Goal: Task Accomplishment & Management: Complete application form

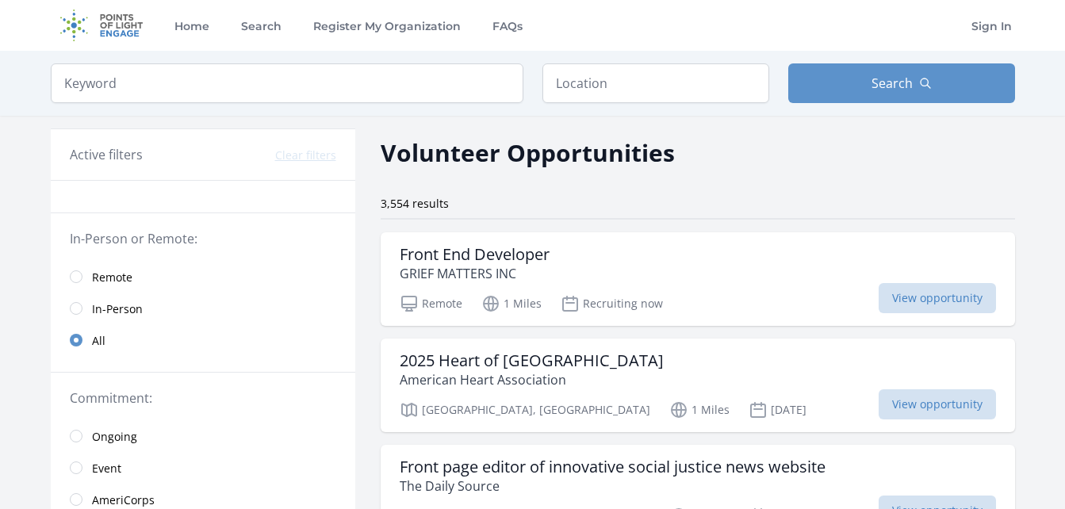
click at [128, 270] on span "Remote" at bounding box center [112, 278] width 40 height 16
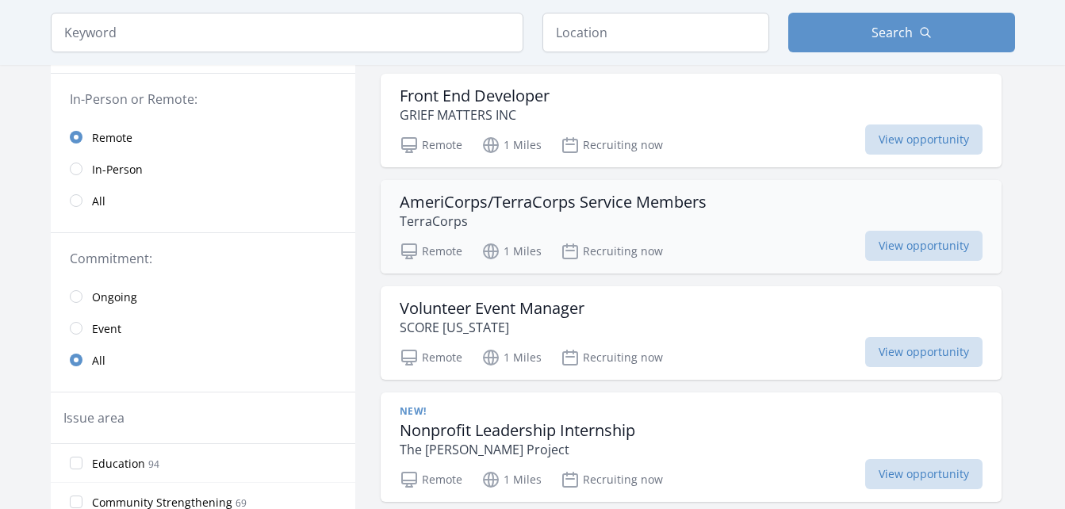
scroll to position [238, 0]
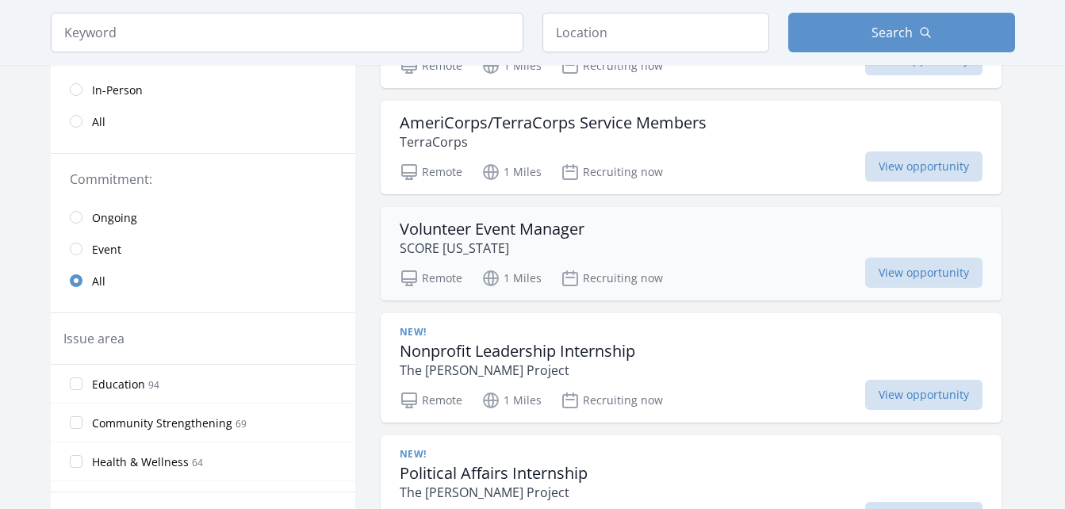
click at [546, 220] on h3 "Volunteer Event Manager" at bounding box center [492, 229] width 185 height 19
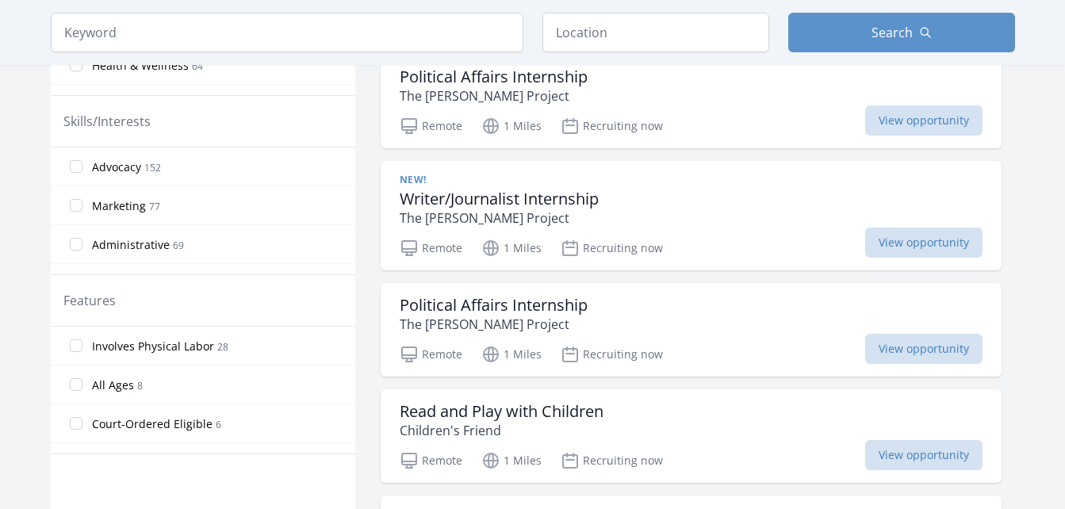
scroll to position [713, 0]
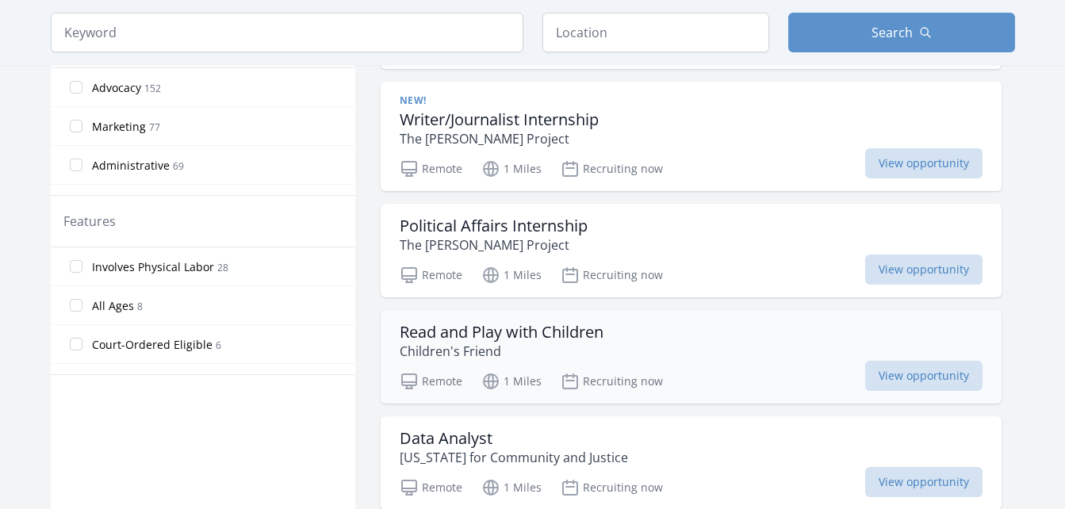
click at [531, 324] on h3 "Read and Play with Children" at bounding box center [502, 332] width 204 height 19
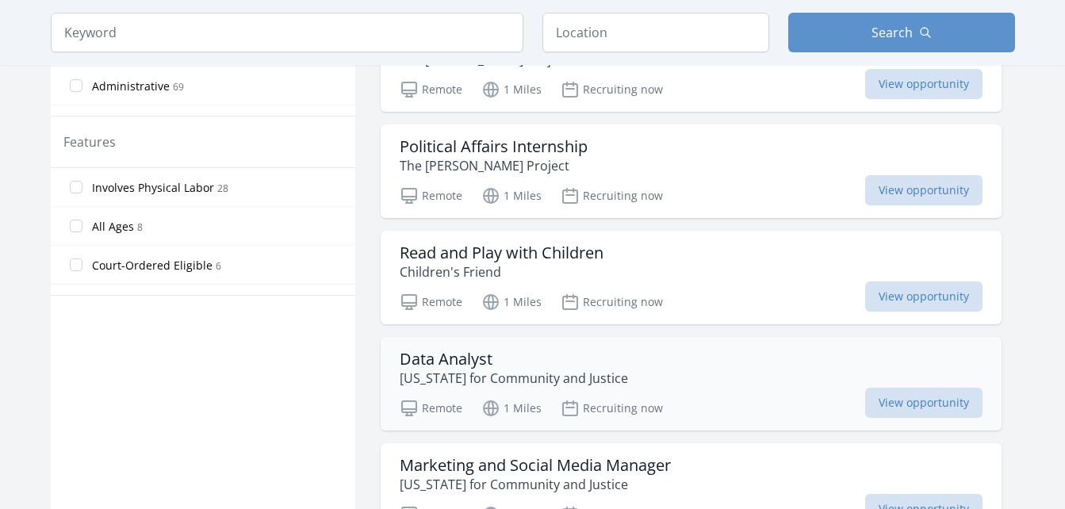
click at [617, 354] on h3 "Data Analyst" at bounding box center [514, 359] width 228 height 19
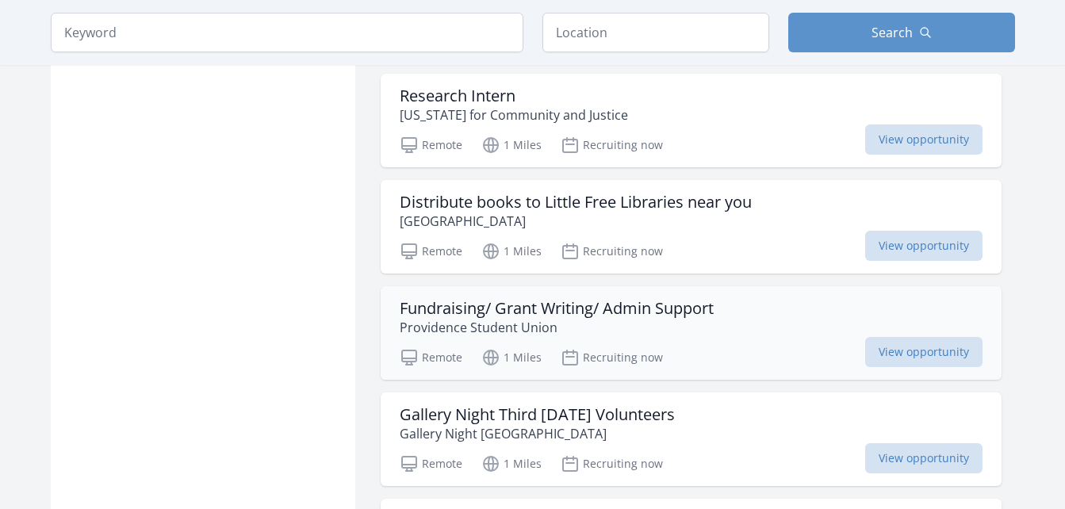
scroll to position [1348, 0]
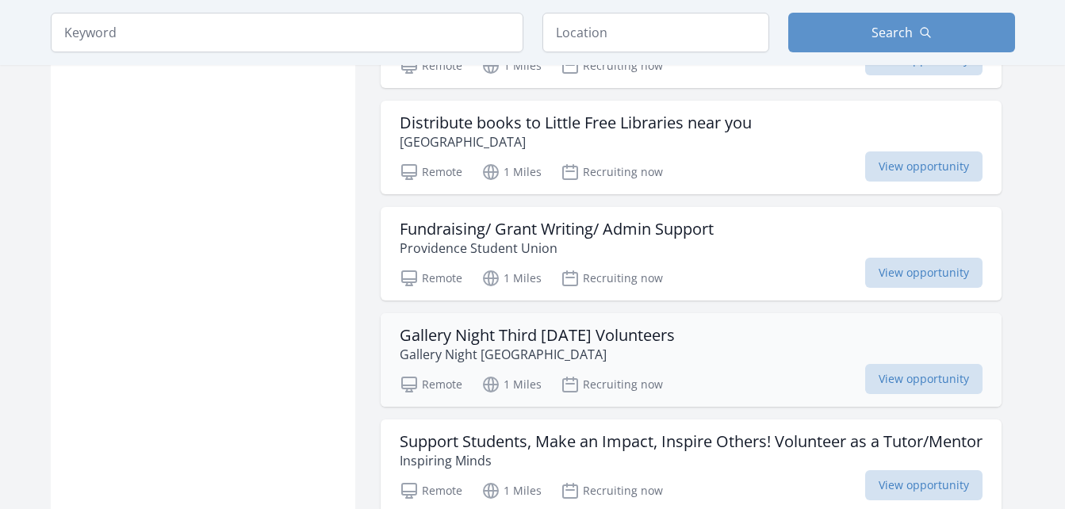
click at [501, 336] on h3 "Gallery Night Third Thursday Volunteers" at bounding box center [537, 335] width 275 height 19
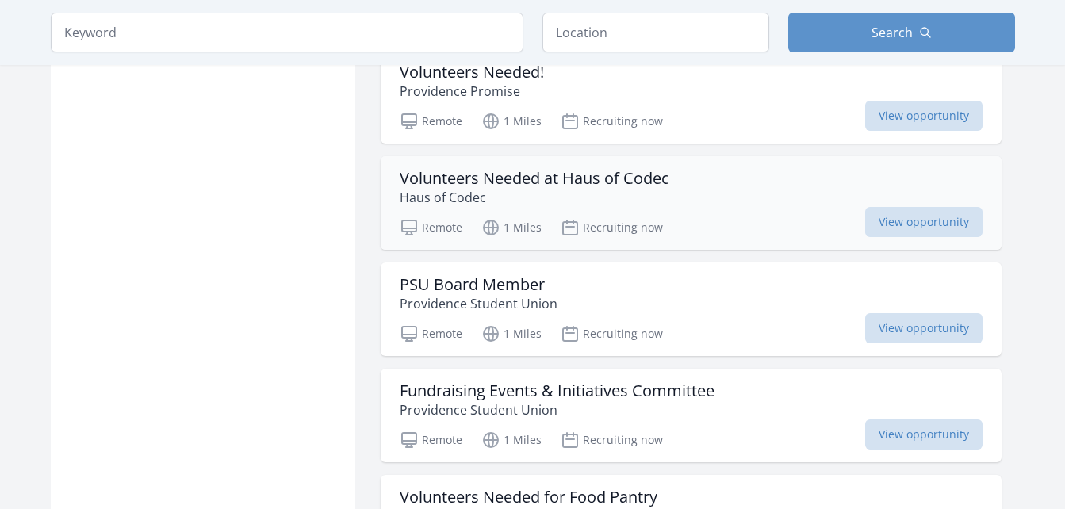
scroll to position [1902, 0]
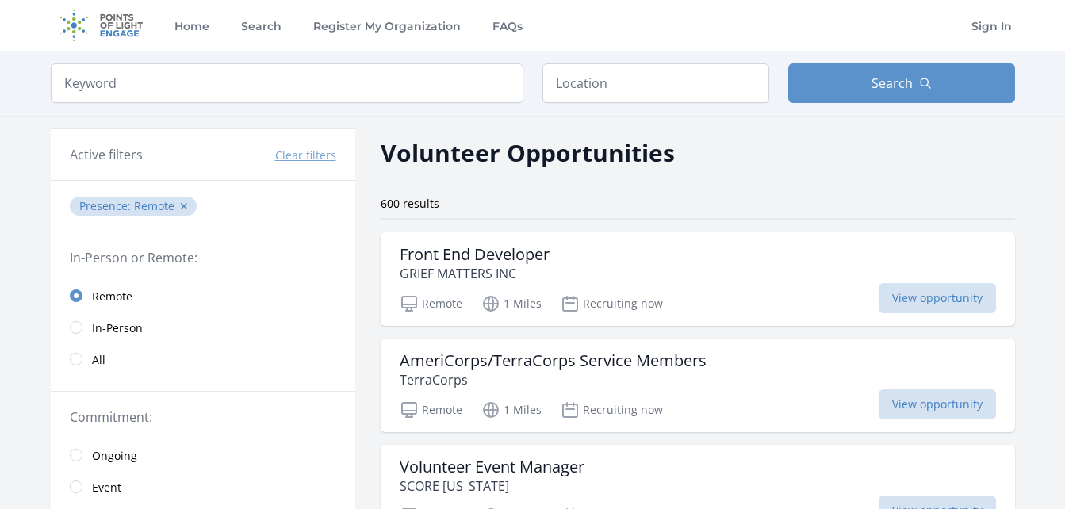
drag, startPoint x: 293, startPoint y: 357, endPoint x: 145, endPoint y: 94, distance: 301.7
click at [71, 364] on link "All" at bounding box center [203, 359] width 304 height 32
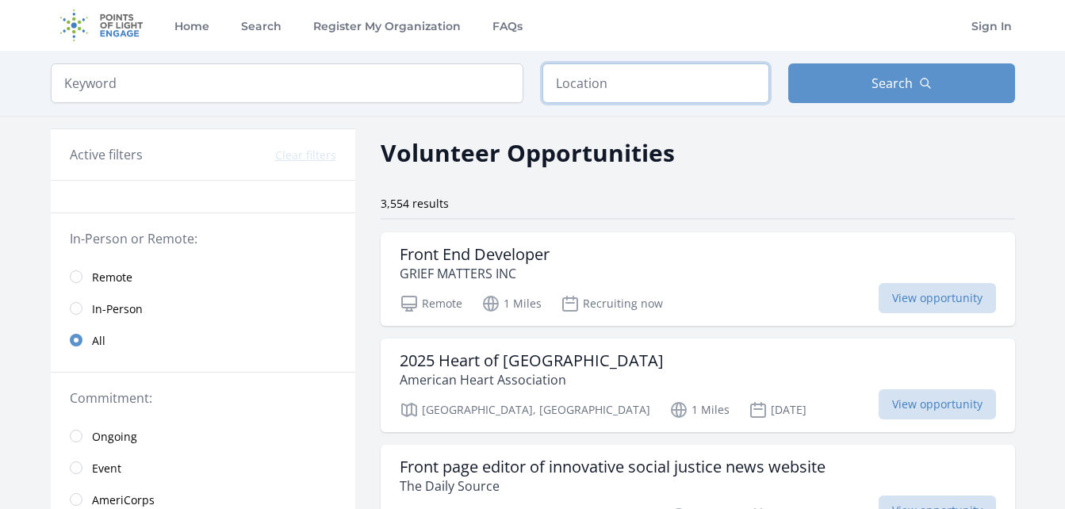
click at [594, 69] on input "text" at bounding box center [655, 83] width 227 height 40
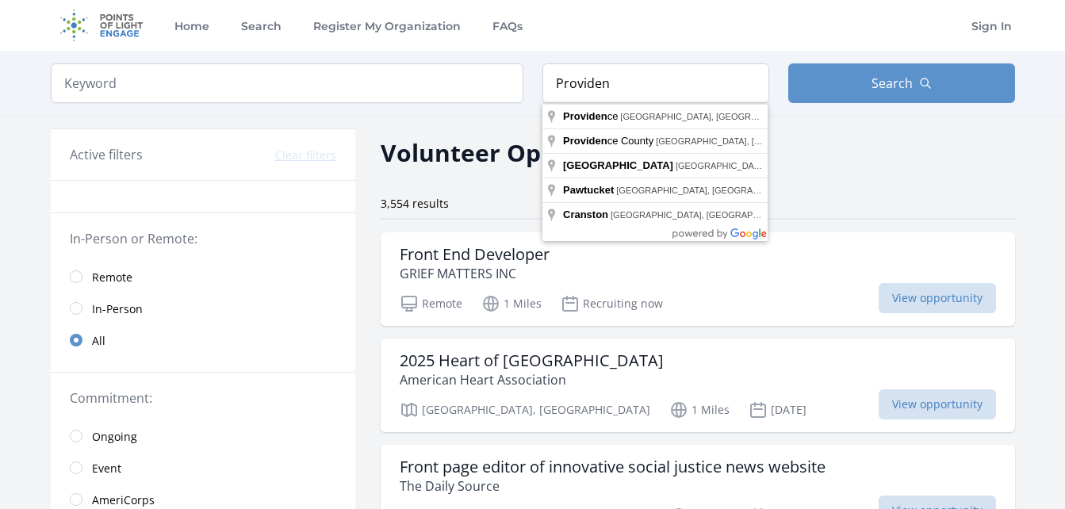
type input "Providence, RI, USA"
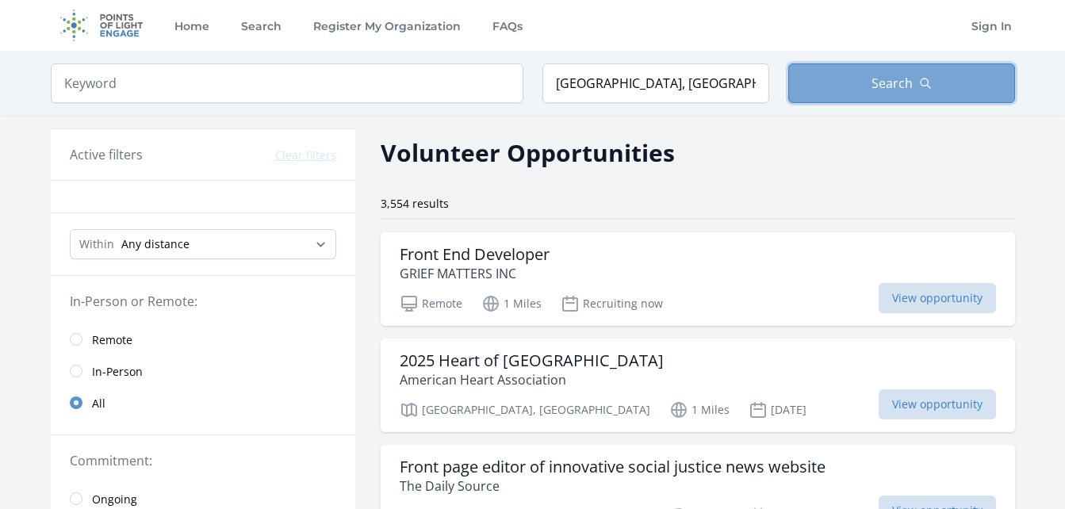
click at [803, 98] on button "Search" at bounding box center [901, 83] width 227 height 40
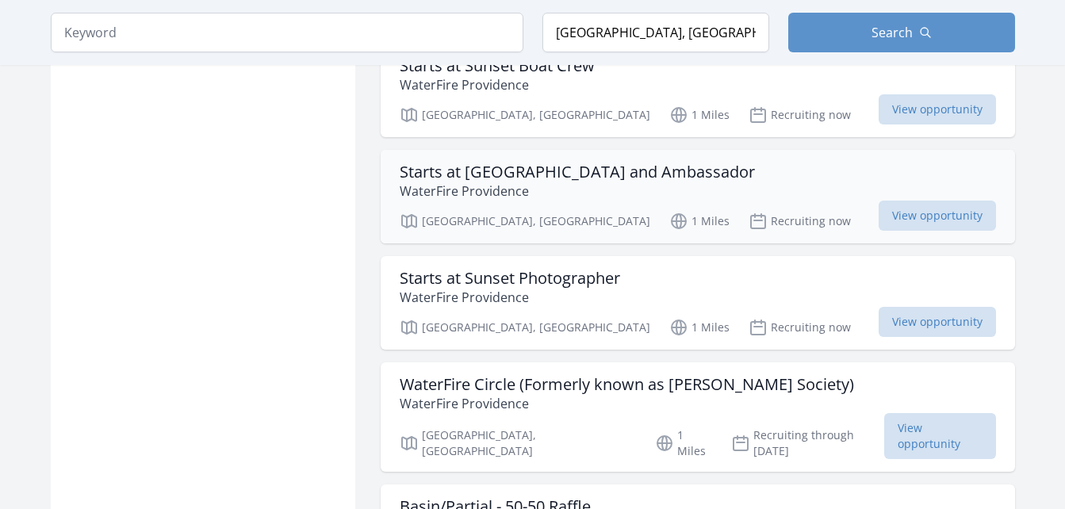
scroll to position [1744, 0]
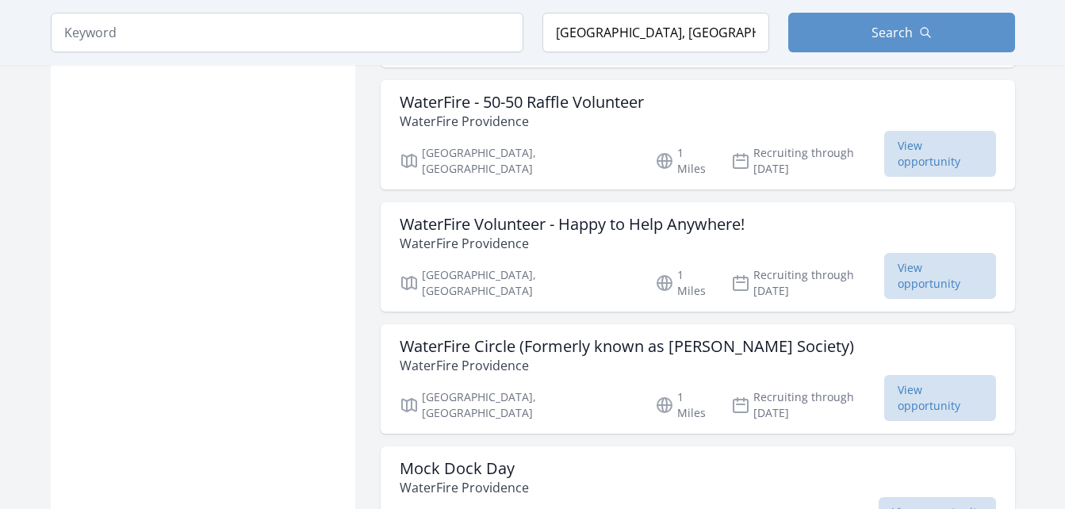
scroll to position [3964, 0]
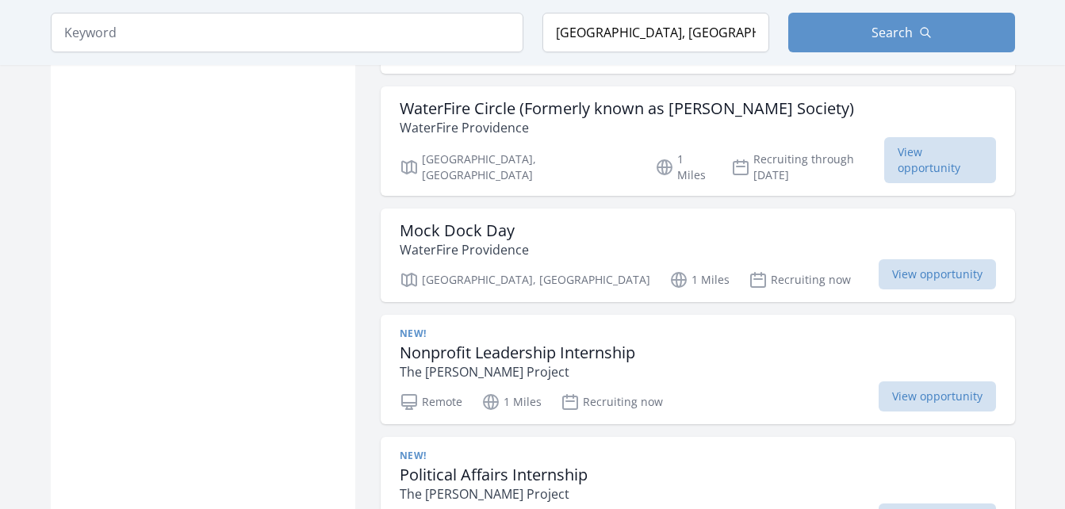
scroll to position [4201, 0]
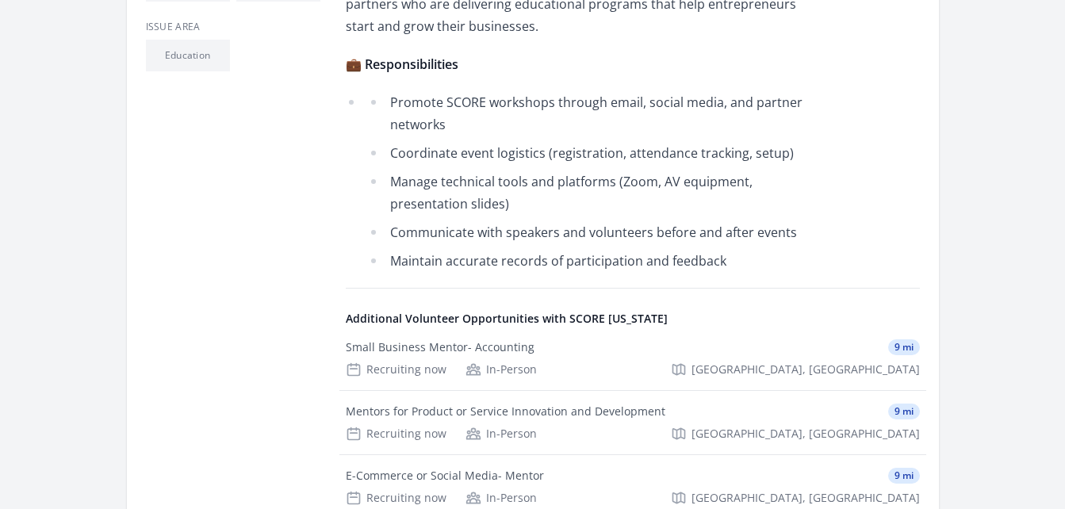
scroll to position [555, 0]
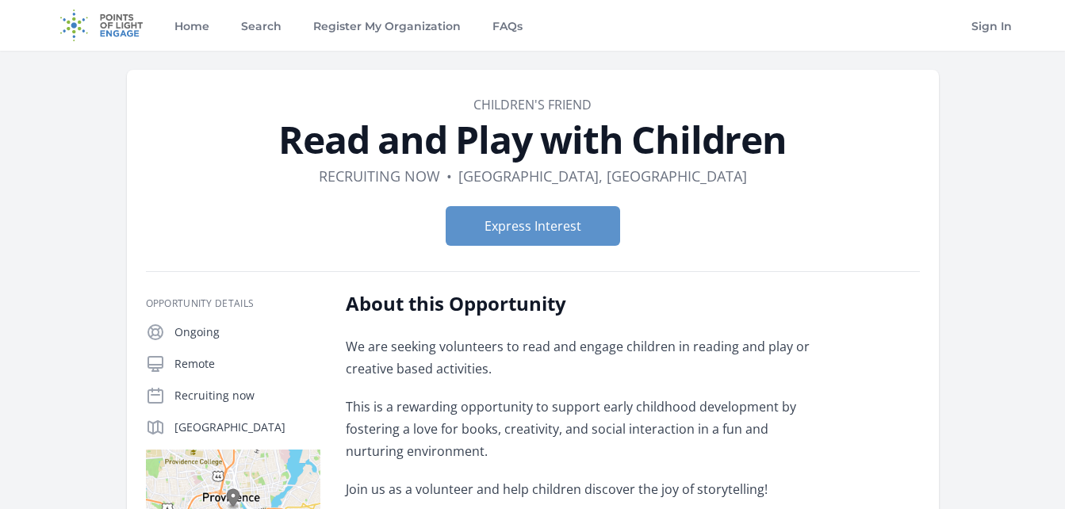
scroll to position [79, 0]
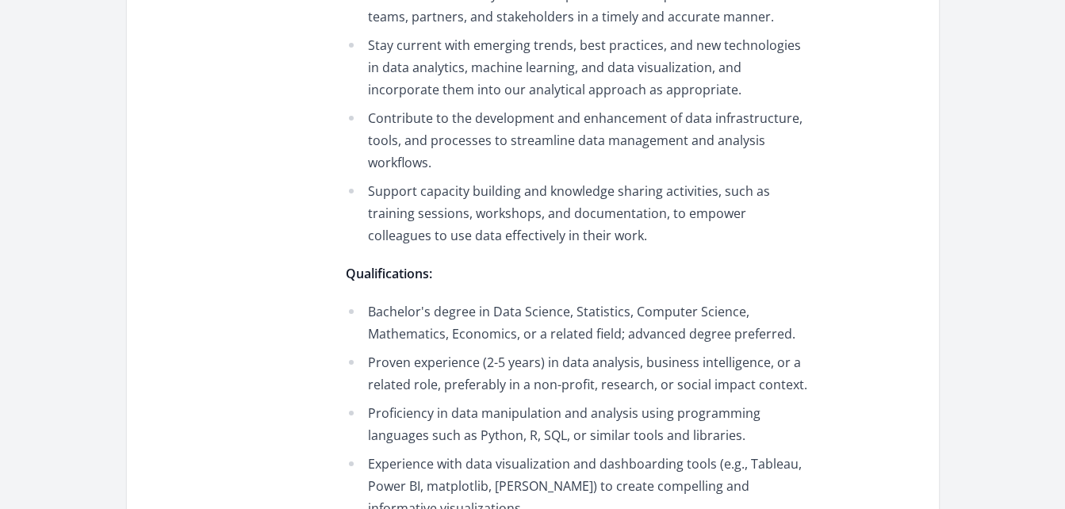
scroll to position [951, 0]
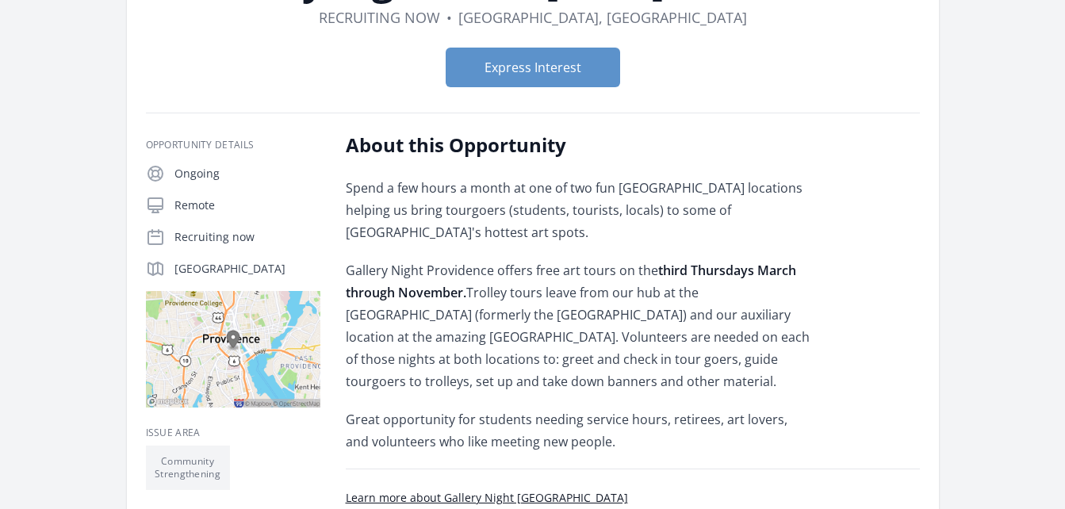
scroll to position [317, 0]
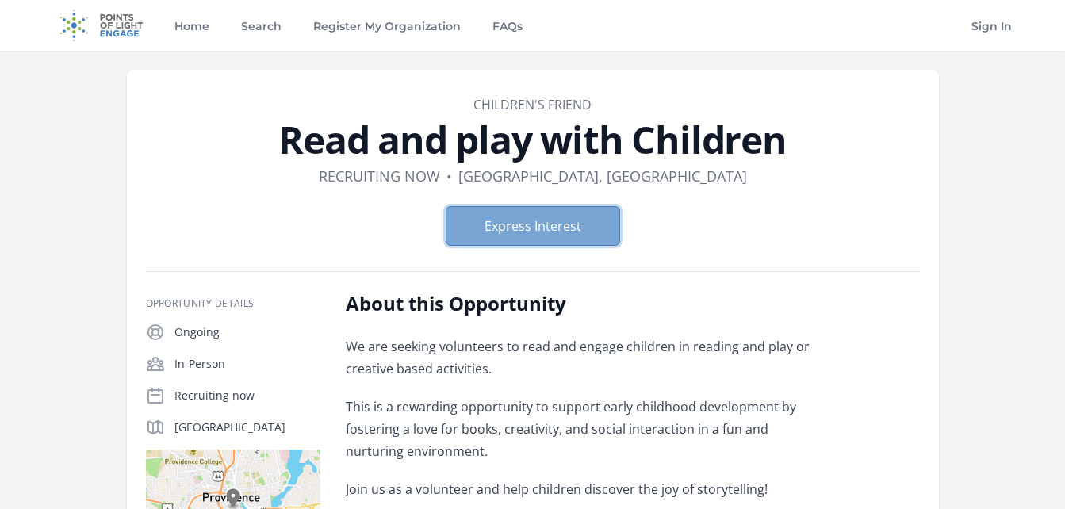
click at [503, 239] on button "Express Interest" at bounding box center [533, 226] width 174 height 40
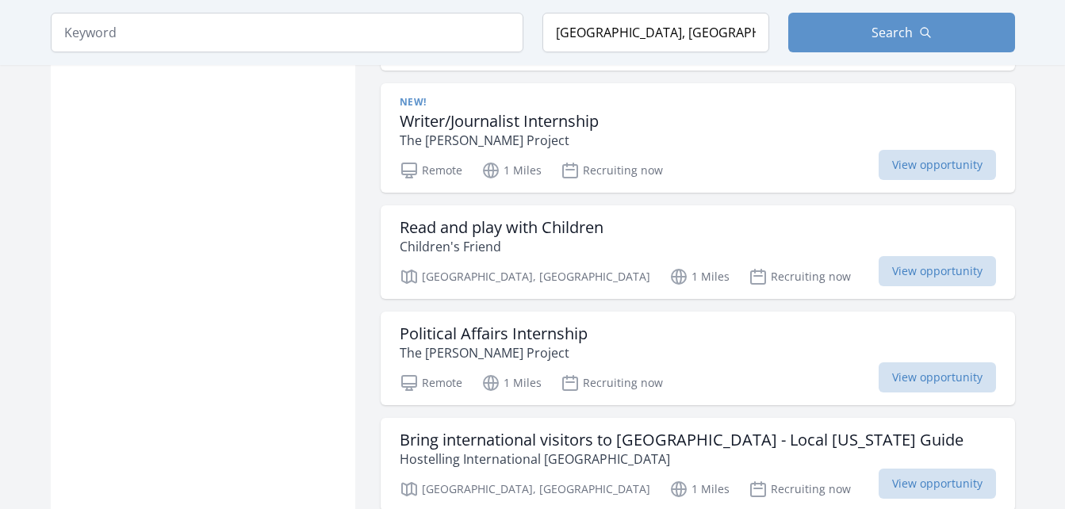
scroll to position [4518, 0]
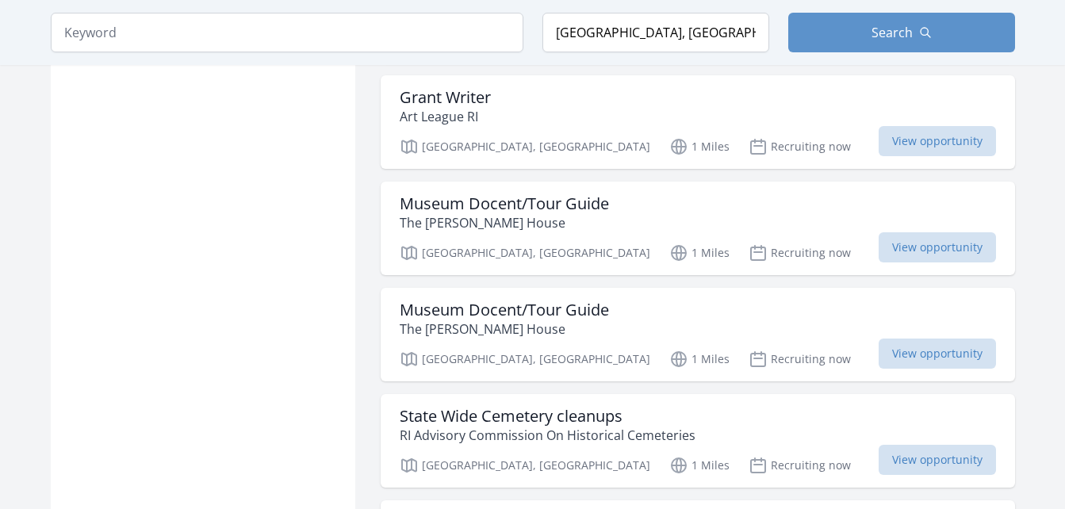
scroll to position [5232, 0]
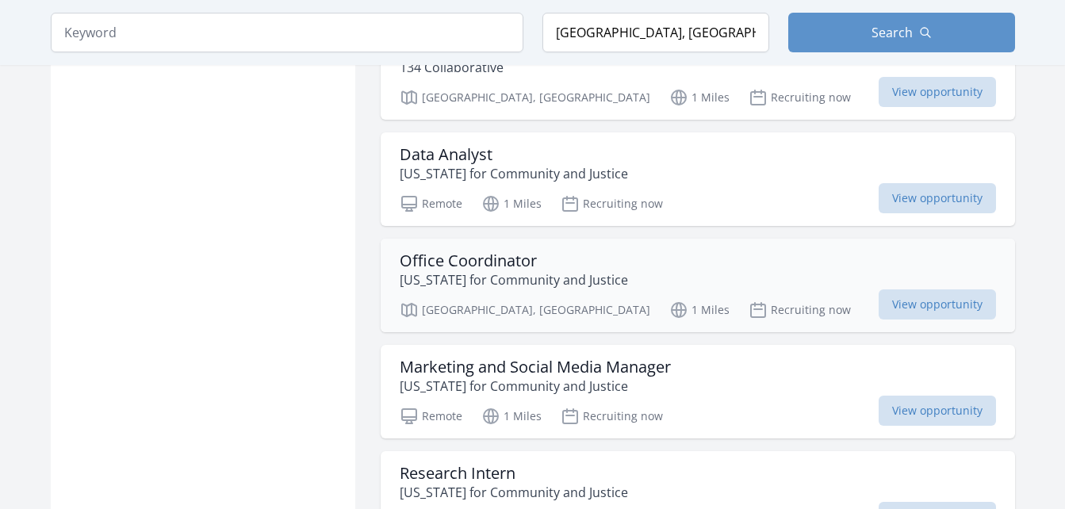
scroll to position [5787, 0]
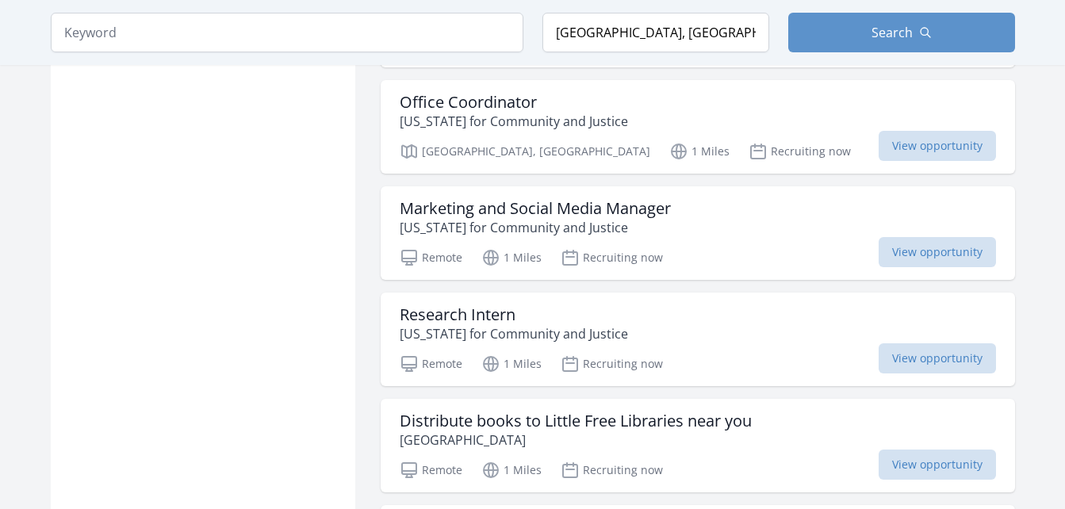
scroll to position [6183, 0]
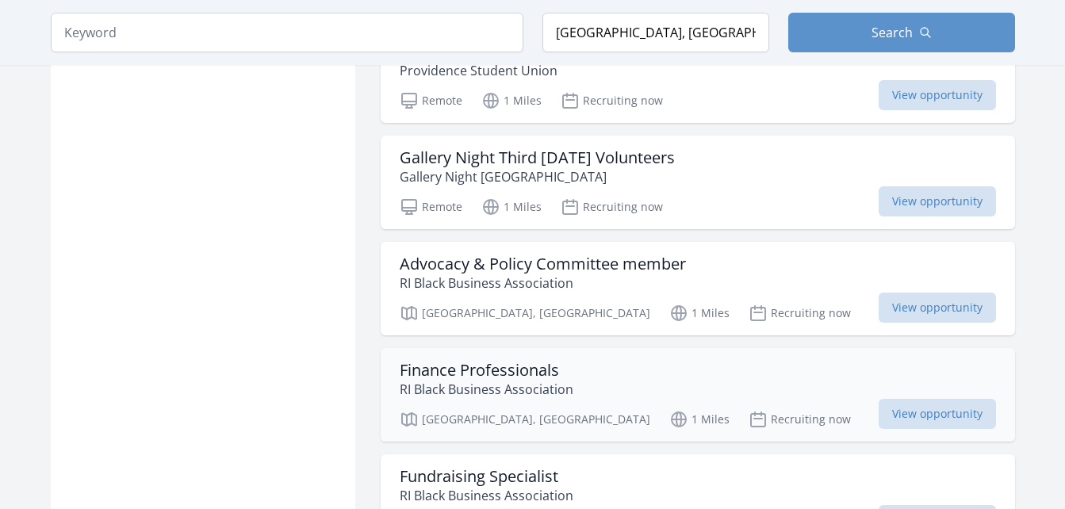
scroll to position [6659, 0]
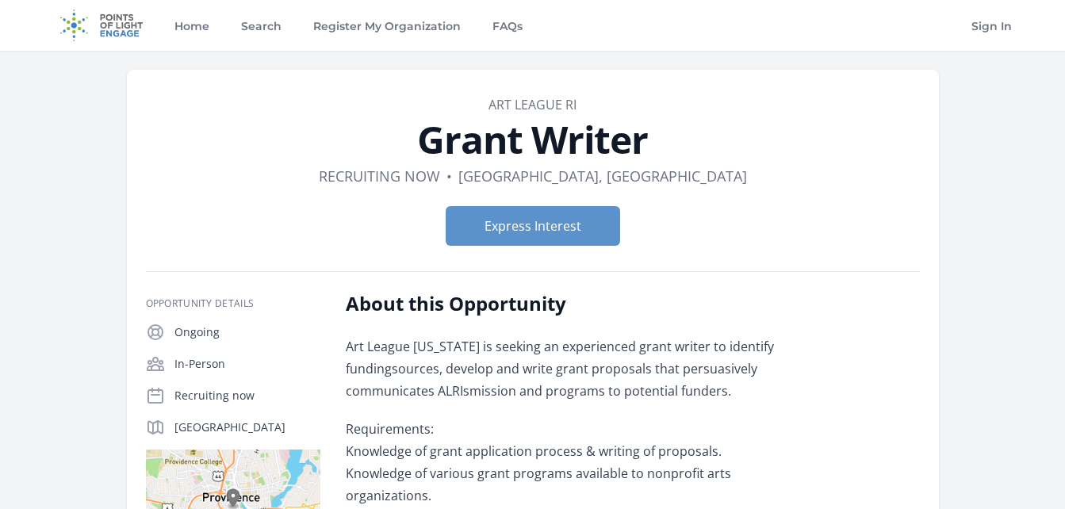
scroll to position [79, 0]
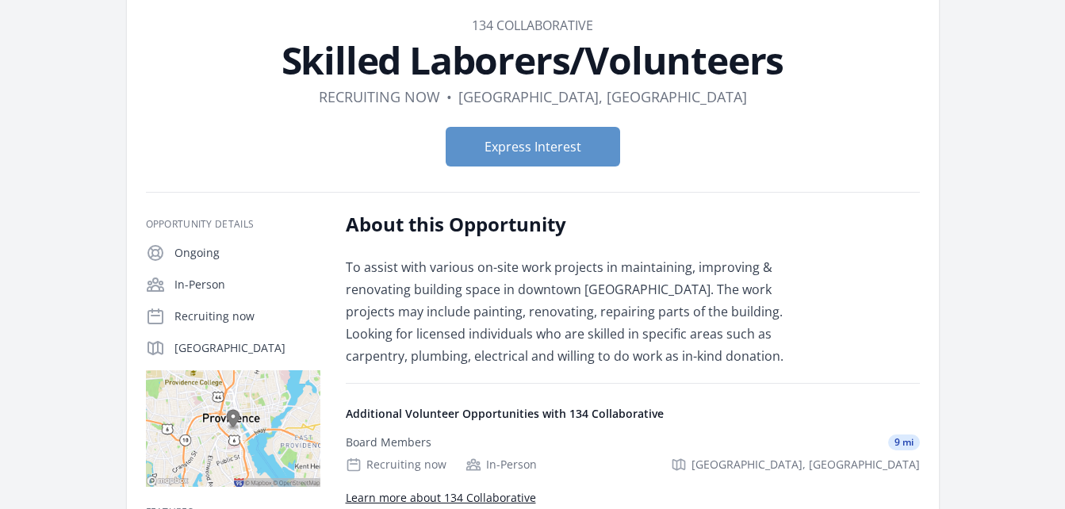
scroll to position [159, 0]
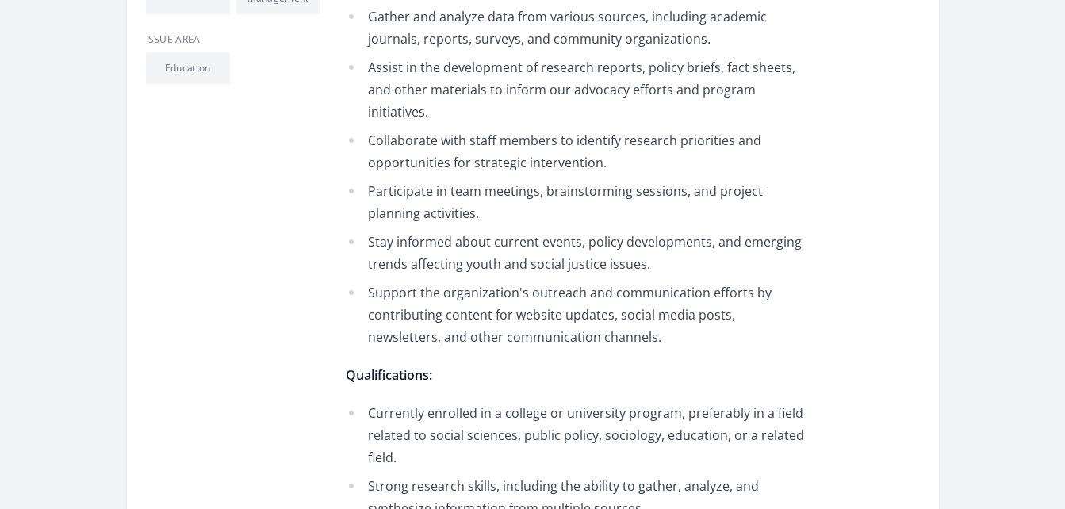
scroll to position [713, 0]
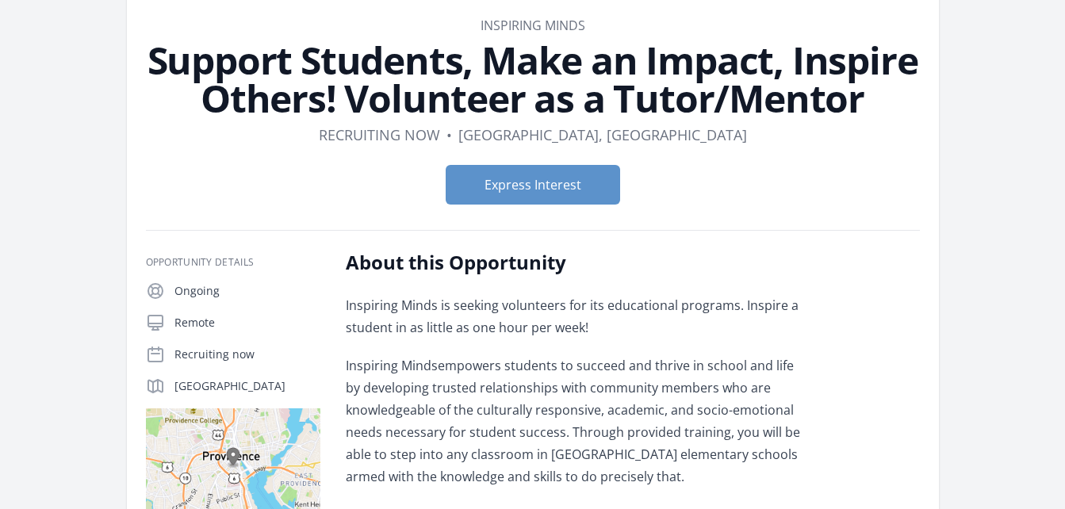
scroll to position [317, 0]
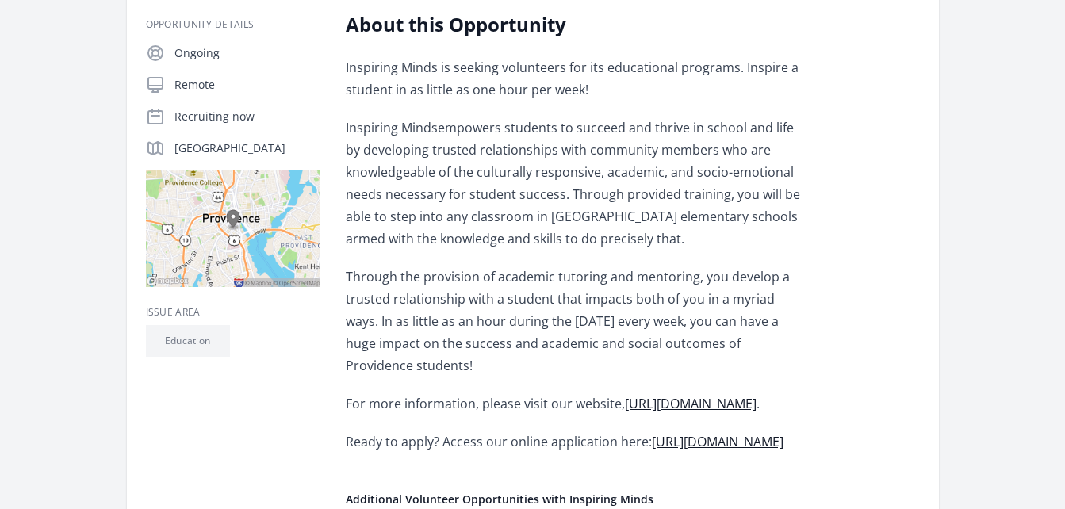
click at [698, 399] on link "[URL][DOMAIN_NAME]" at bounding box center [691, 403] width 132 height 17
